Goal: Navigation & Orientation: Find specific page/section

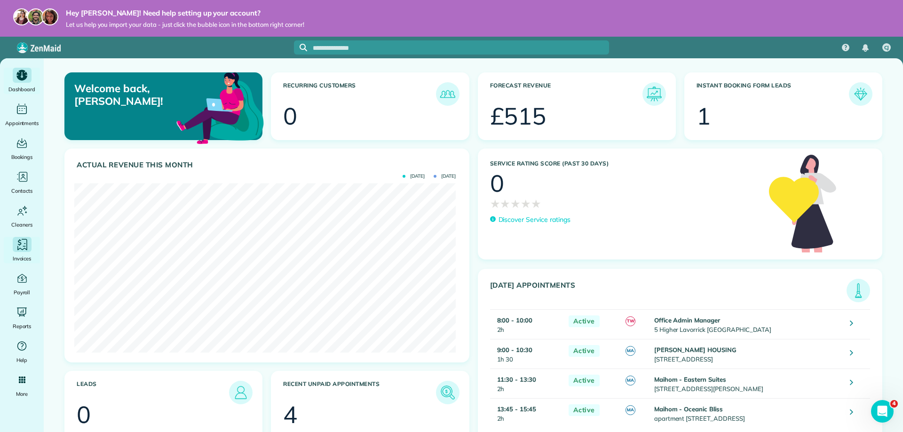
click at [24, 247] on icon "Main" at bounding box center [22, 245] width 14 height 14
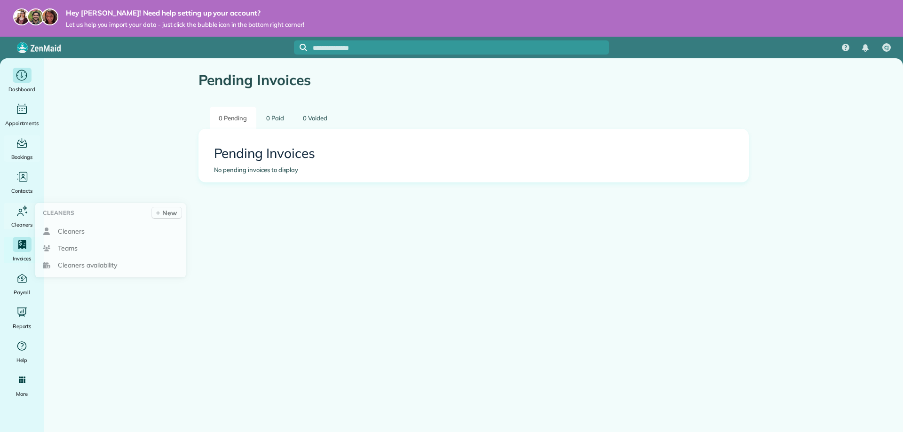
click at [33, 79] on div "Dashboard" at bounding box center [22, 81] width 38 height 26
